Goal: Task Accomplishment & Management: Manage account settings

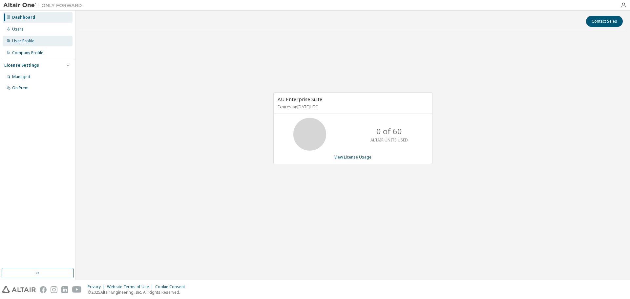
click at [24, 40] on div "User Profile" at bounding box center [23, 40] width 22 height 5
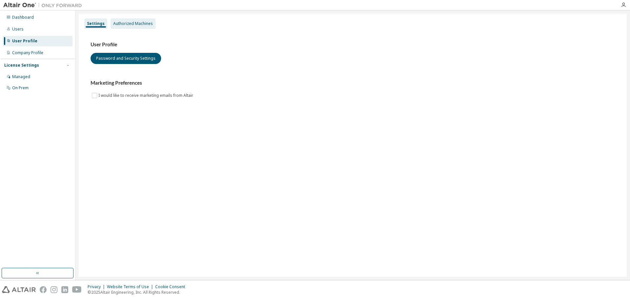
click at [126, 25] on div "Authorized Machines" at bounding box center [133, 23] width 40 height 5
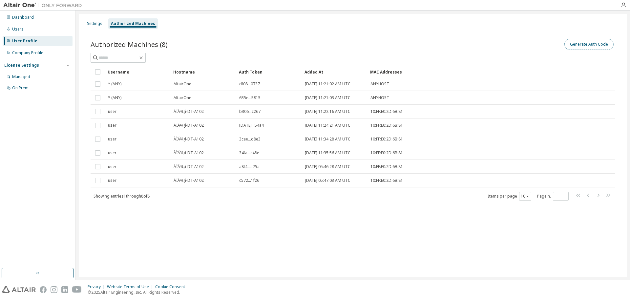
click at [593, 46] on button "Generate Auth Code" at bounding box center [589, 44] width 49 height 11
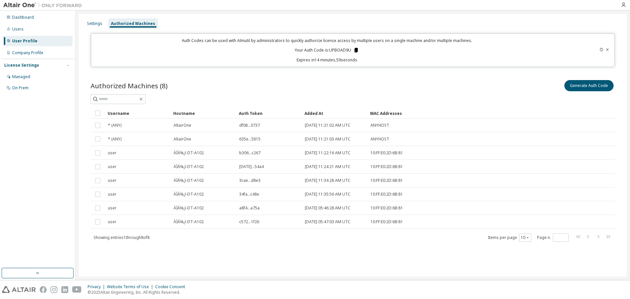
click at [357, 50] on icon at bounding box center [356, 50] width 4 height 5
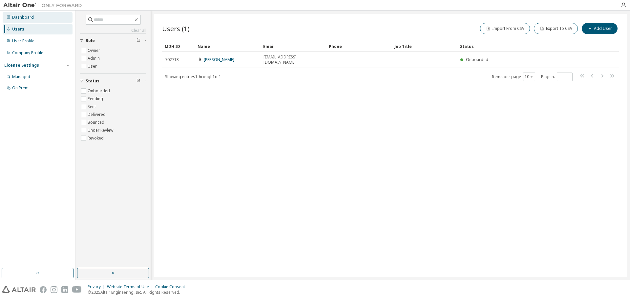
click at [21, 17] on div "Dashboard" at bounding box center [23, 17] width 22 height 5
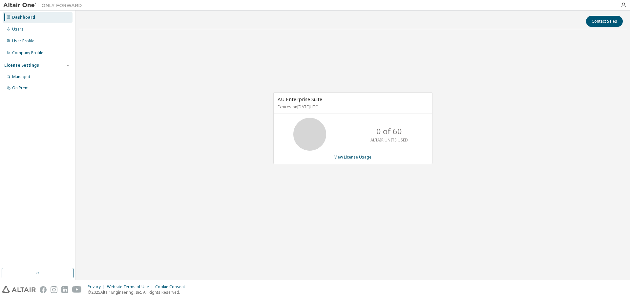
click at [347, 161] on div "AU Enterprise Suite Expires on October 4, 2025 UTC 0 of 60 ALTAIR UNITS USED Vi…" at bounding box center [352, 128] width 159 height 72
click at [349, 158] on link "View License Usage" at bounding box center [352, 157] width 37 height 6
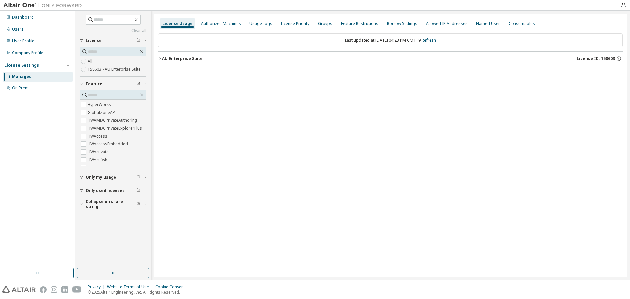
click at [161, 58] on icon "button" at bounding box center [160, 59] width 4 height 4
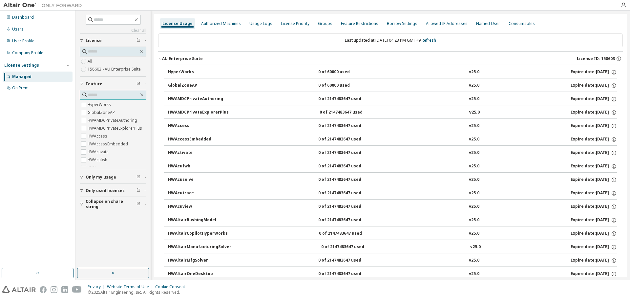
click at [99, 95] on input "text" at bounding box center [113, 95] width 51 height 7
type input "****"
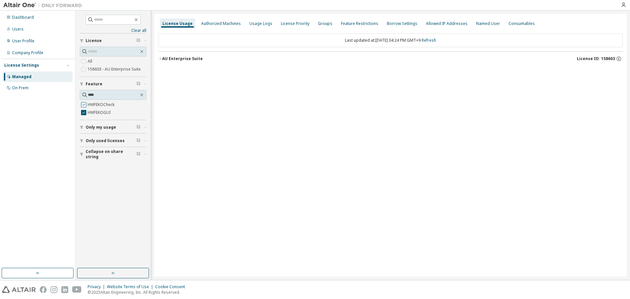
click at [81, 136] on button "Only used licenses" at bounding box center [113, 141] width 67 height 14
click at [162, 59] on button "AU Enterprise Suite License ID: 158603" at bounding box center [390, 59] width 465 height 14
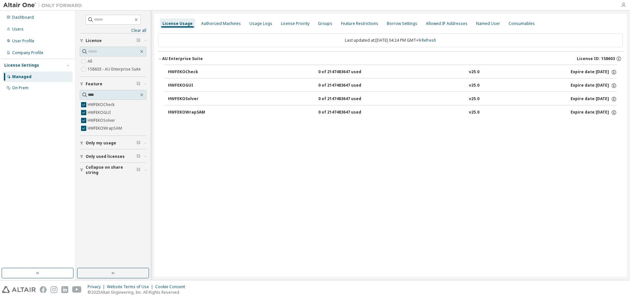
click at [622, 6] on icon "button" at bounding box center [623, 4] width 5 height 5
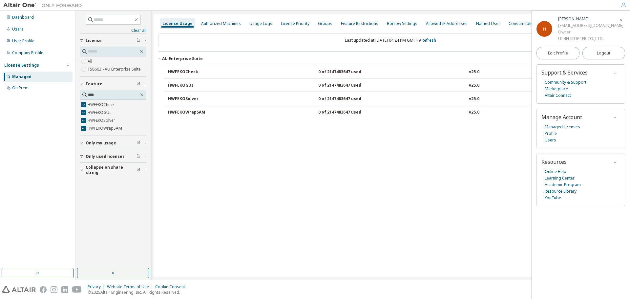
click at [468, 34] on div "Last updated at: Wed 2025-10-01 04:24 PM GMT+9 Refresh" at bounding box center [390, 40] width 465 height 14
click at [622, 20] on icon "button" at bounding box center [621, 20] width 4 height 4
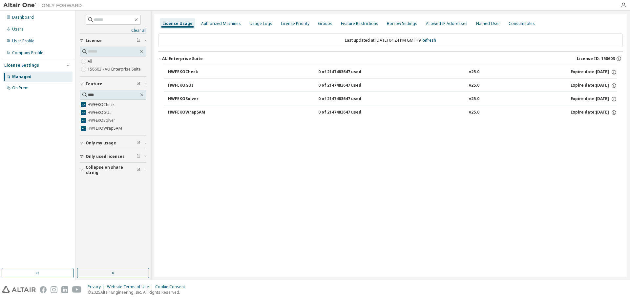
click at [623, 9] on div at bounding box center [623, 5] width 13 height 10
click at [623, 6] on icon "button" at bounding box center [623, 4] width 5 height 5
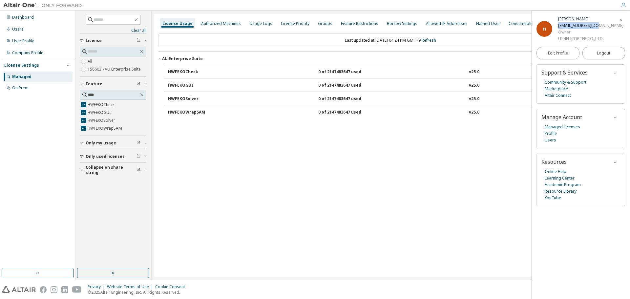
drag, startPoint x: 558, startPoint y: 25, endPoint x: 593, endPoint y: 26, distance: 34.8
click at [593, 26] on div "hjlee@uihelicopter.com" at bounding box center [590, 25] width 65 height 7
click at [605, 53] on span "Logout" at bounding box center [603, 53] width 13 height 7
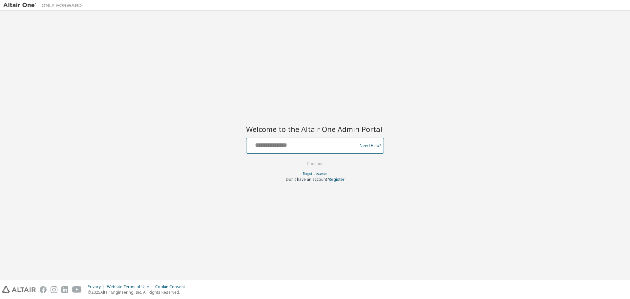
click at [315, 149] on input "text" at bounding box center [302, 145] width 107 height 10
click at [303, 140] on input "text" at bounding box center [302, 145] width 107 height 10
type input "*"
type input "**********"
click at [322, 165] on button "Continue" at bounding box center [315, 164] width 31 height 10
